Goal: Check status: Check status

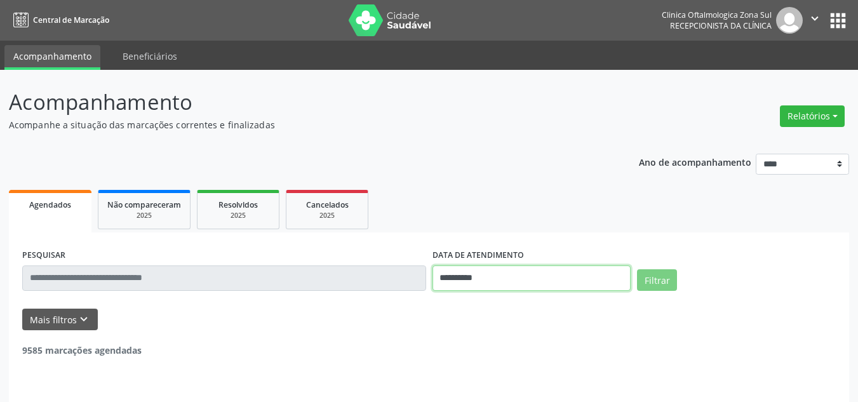
click at [521, 275] on input "**********" at bounding box center [531, 277] width 199 height 25
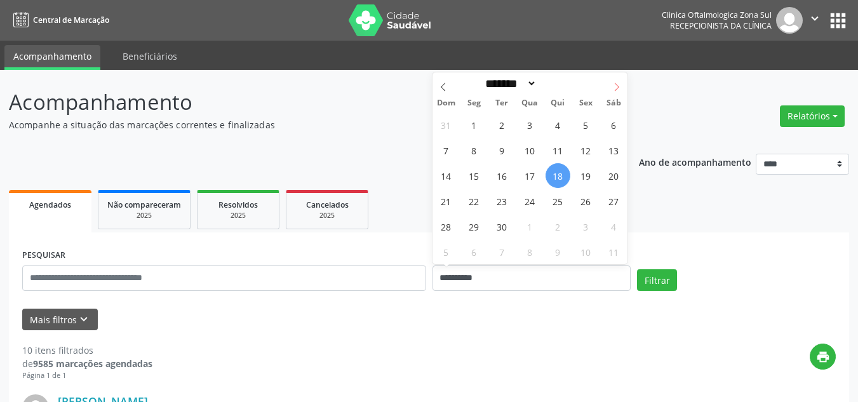
click at [617, 84] on icon at bounding box center [616, 87] width 9 height 9
select select "**"
click at [610, 123] on span "1" at bounding box center [613, 124] width 25 height 25
type input "**********"
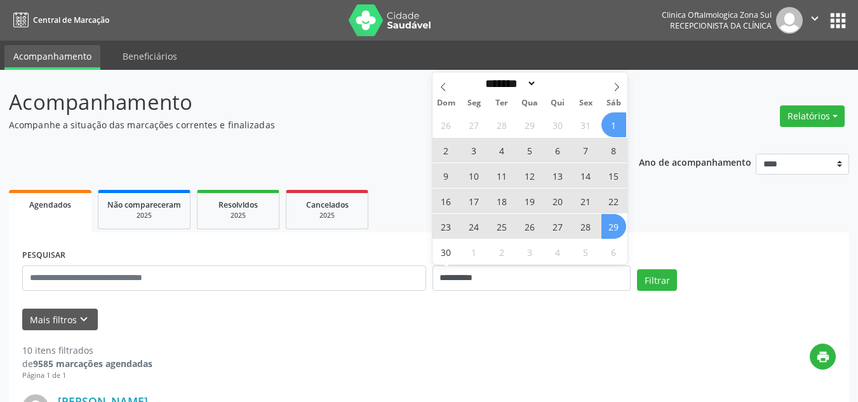
click at [610, 219] on span "29" at bounding box center [613, 226] width 25 height 25
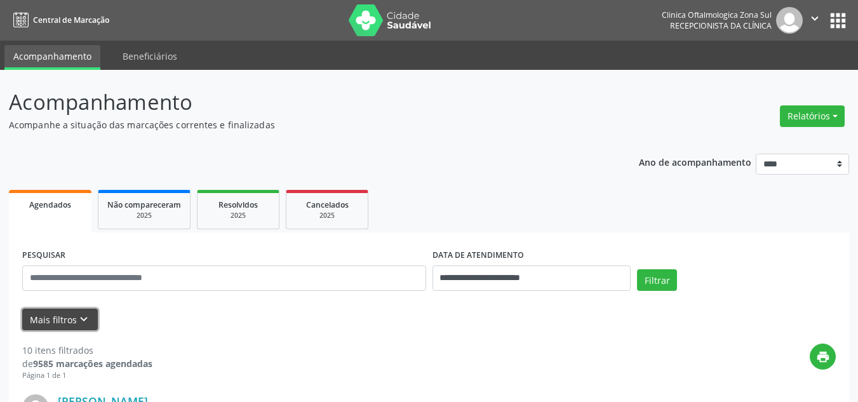
drag, startPoint x: 67, startPoint y: 319, endPoint x: 84, endPoint y: 284, distance: 38.3
click at [68, 319] on button "Mais filtros keyboard_arrow_down" at bounding box center [60, 320] width 76 height 22
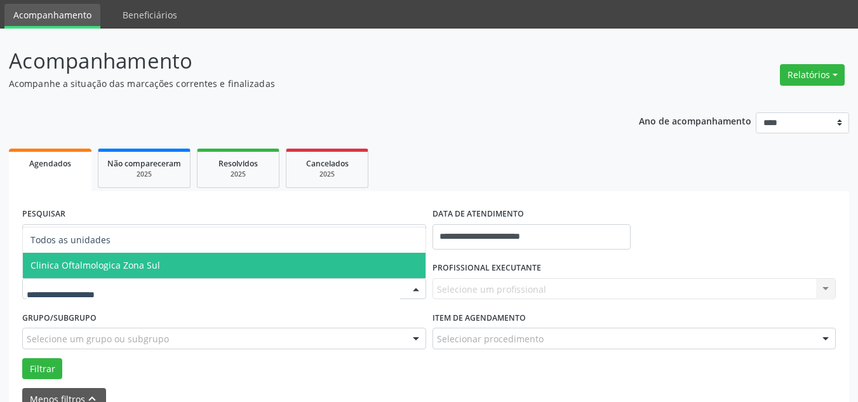
scroll to position [63, 0]
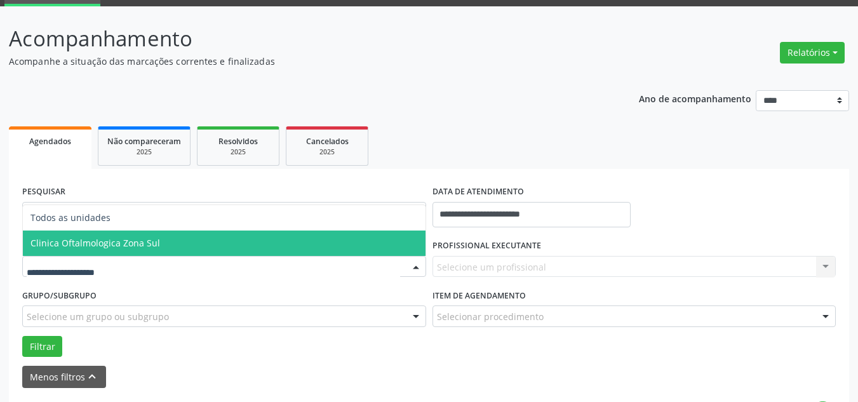
click at [143, 247] on span "Clinica Oftalmologica Zona Sul" at bounding box center [95, 243] width 130 height 12
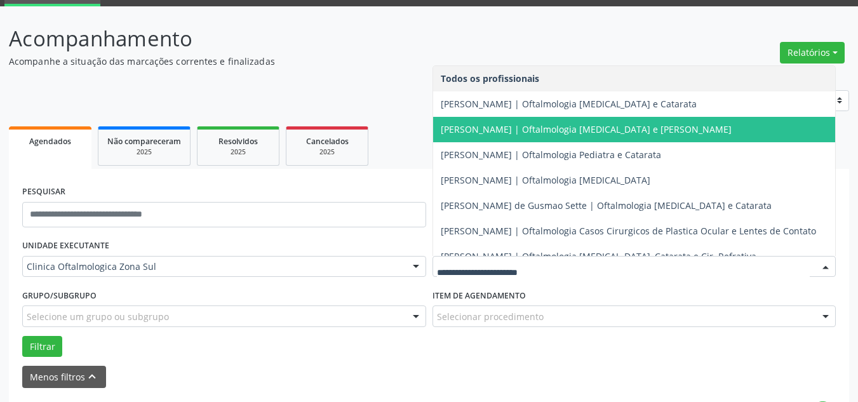
click at [504, 137] on span "[PERSON_NAME] | Oftalmologia [MEDICAL_DATA] e [PERSON_NAME]" at bounding box center [634, 129] width 403 height 25
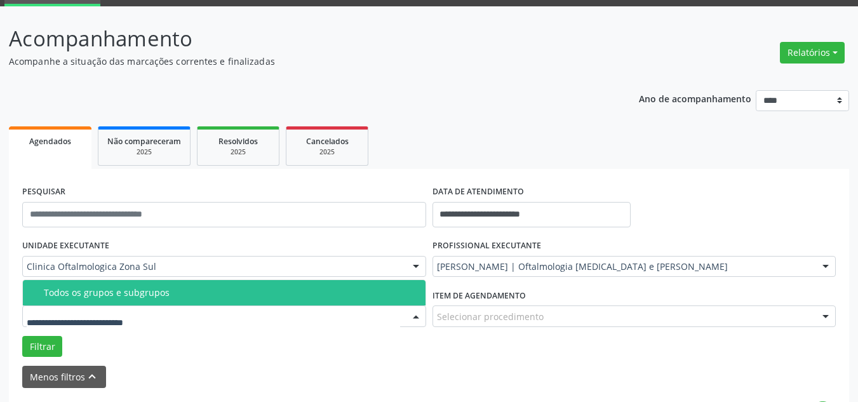
drag, startPoint x: 89, startPoint y: 291, endPoint x: 49, endPoint y: 336, distance: 59.8
click at [89, 292] on div "Todos os grupos e subgrupos" at bounding box center [231, 293] width 374 height 10
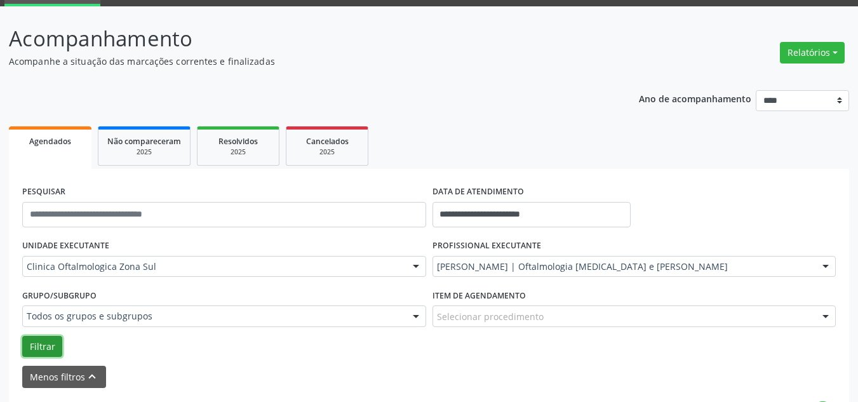
click at [44, 339] on button "Filtrar" at bounding box center [42, 347] width 40 height 22
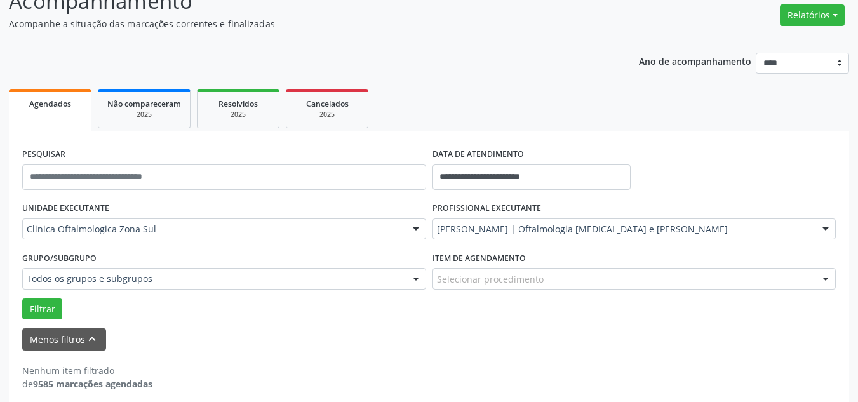
scroll to position [112, 0]
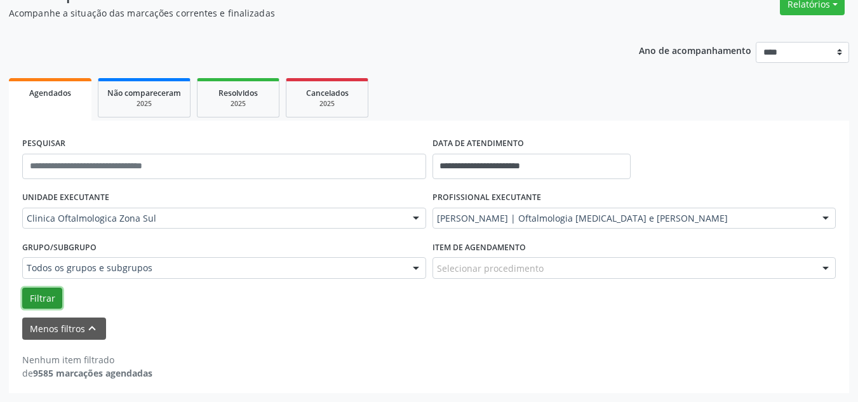
click at [25, 293] on button "Filtrar" at bounding box center [42, 299] width 40 height 22
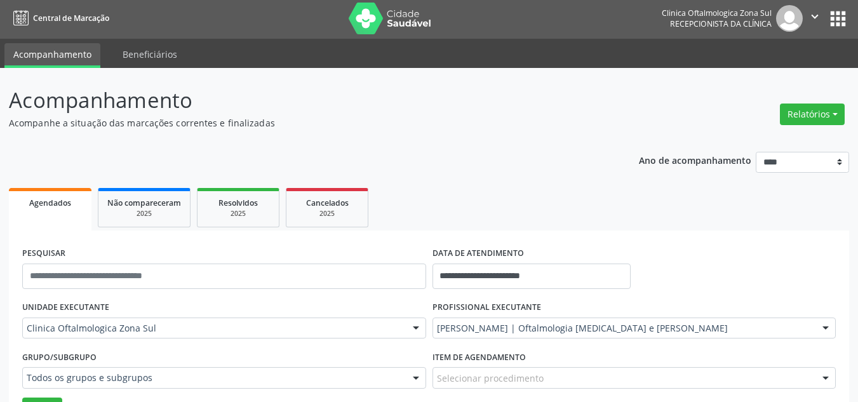
scroll to position [0, 0]
